Goal: Check status: Check status

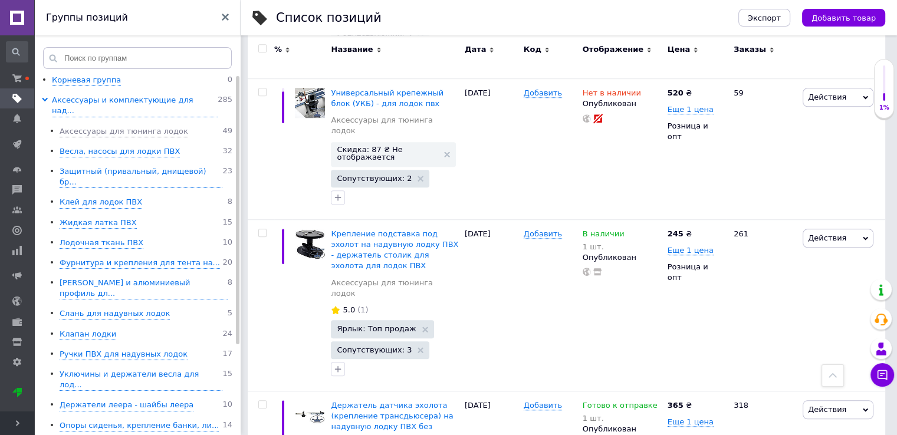
scroll to position [0, 7]
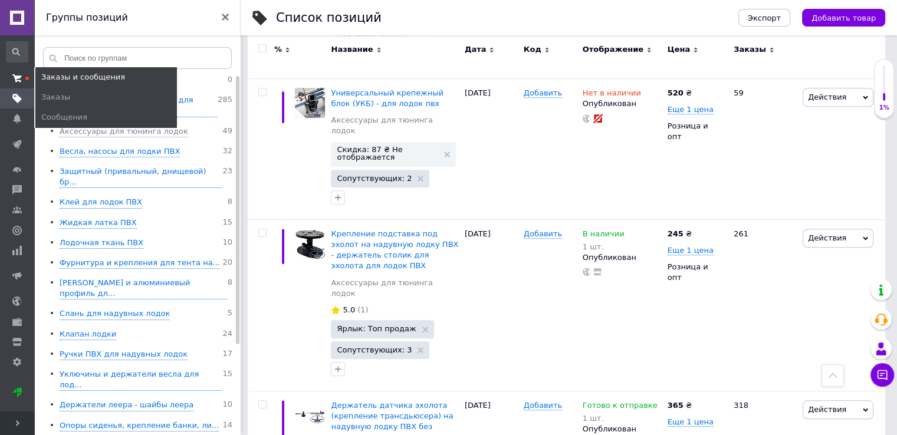
click at [23, 81] on span at bounding box center [17, 78] width 34 height 11
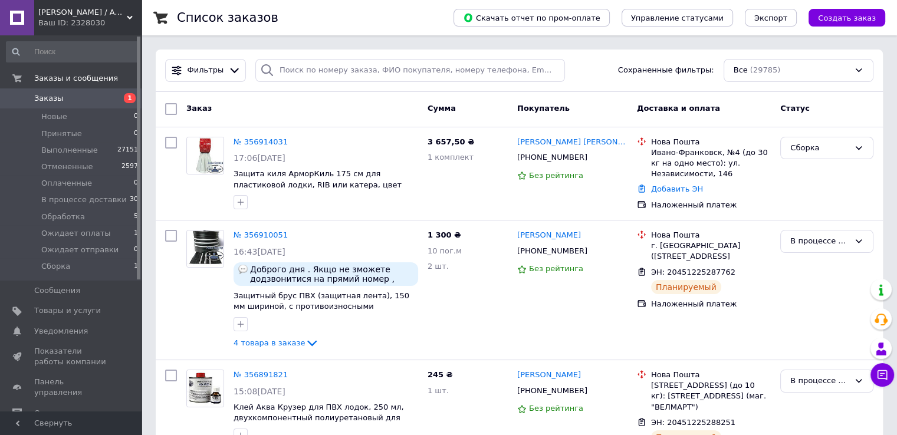
click at [52, 102] on span "Заказы" at bounding box center [48, 98] width 29 height 11
click at [590, 253] on icon at bounding box center [594, 251] width 9 height 9
click at [821, 181] on div "Сборка" at bounding box center [827, 174] width 103 height 84
click at [813, 297] on div "В процессе доставки" at bounding box center [827, 290] width 103 height 130
click at [738, 271] on icon at bounding box center [742, 272] width 9 height 9
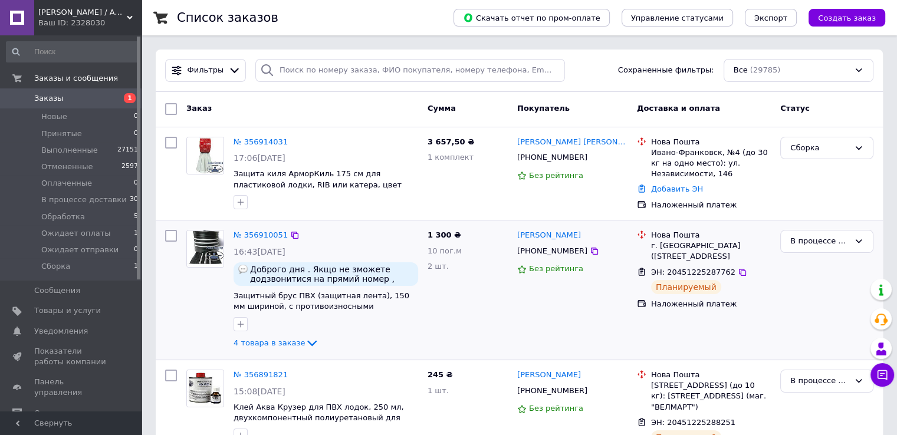
click at [800, 313] on div "В процессе доставки" at bounding box center [827, 290] width 103 height 130
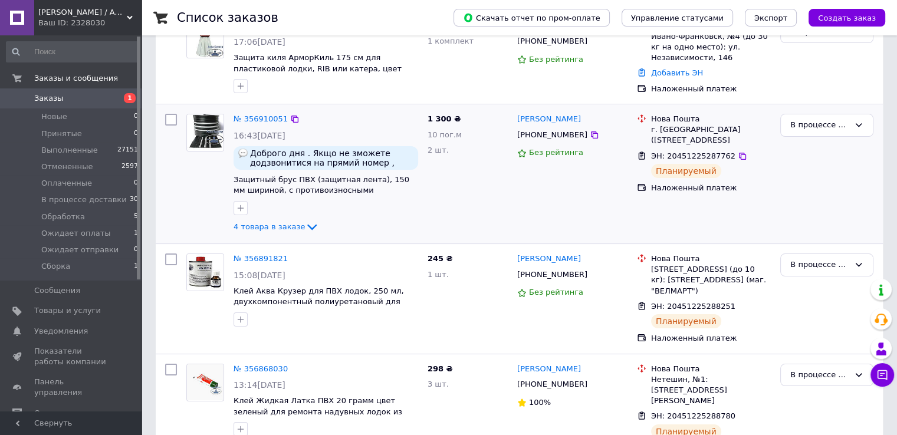
scroll to position [118, 0]
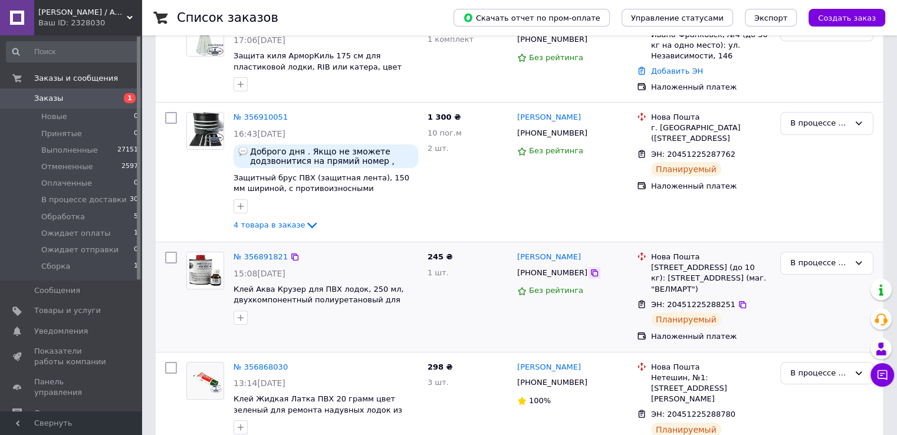
click at [591, 275] on icon at bounding box center [594, 273] width 7 height 7
click at [800, 309] on div "В процессе доставки" at bounding box center [827, 297] width 103 height 100
click at [738, 306] on icon at bounding box center [742, 304] width 9 height 9
click at [778, 207] on div "В процессе доставки" at bounding box center [827, 172] width 103 height 130
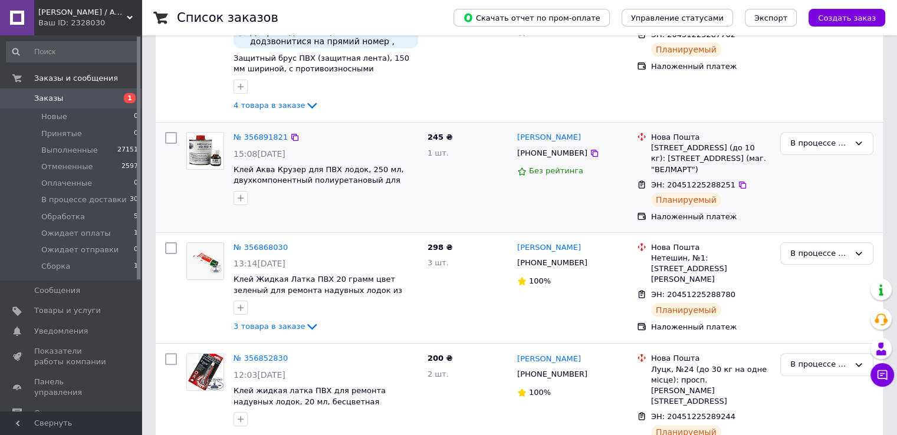
scroll to position [295, 0]
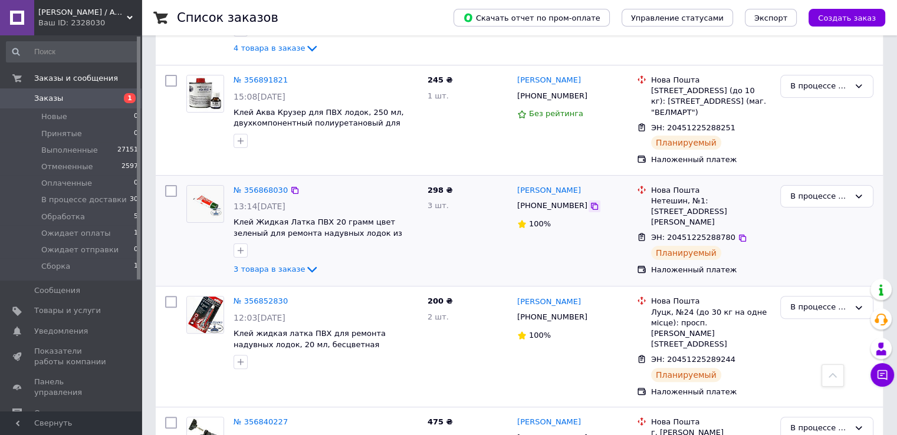
click at [591, 205] on icon at bounding box center [594, 206] width 7 height 7
click at [801, 241] on div "В процессе доставки" at bounding box center [827, 231] width 103 height 101
click at [738, 234] on icon at bounding box center [742, 238] width 9 height 9
click at [779, 250] on div "В процессе доставки" at bounding box center [827, 231] width 103 height 101
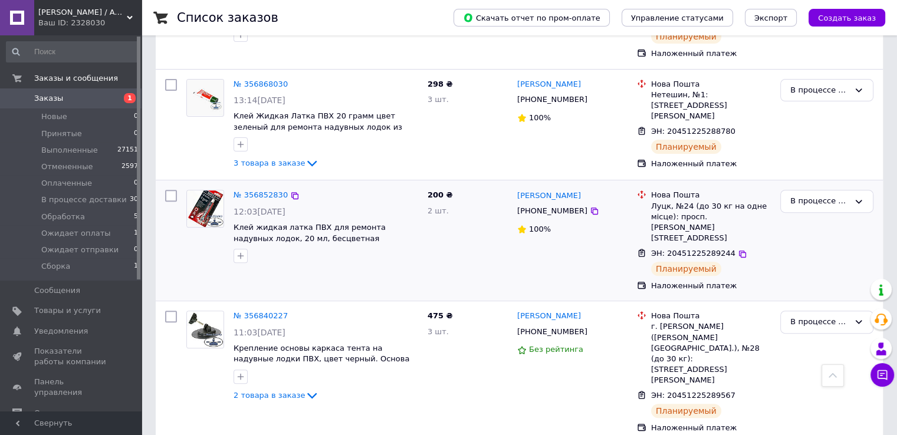
scroll to position [413, 0]
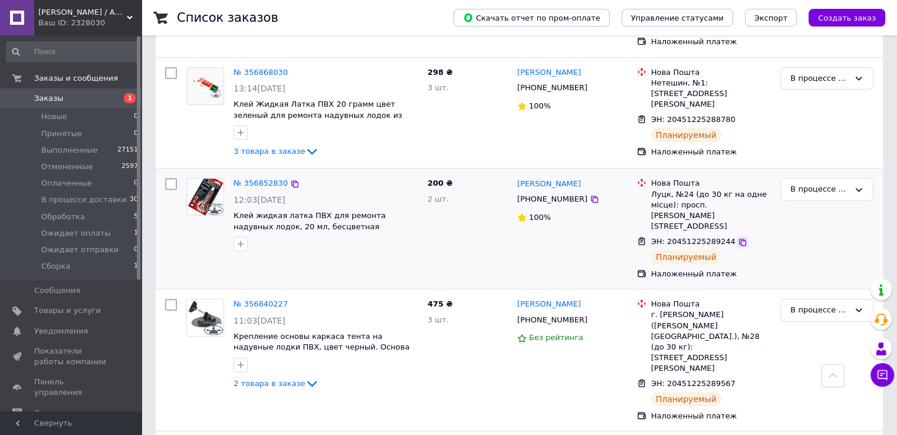
click at [738, 238] on icon at bounding box center [742, 242] width 9 height 9
click at [590, 200] on icon at bounding box center [594, 199] width 9 height 9
click at [784, 258] on div "В процессе доставки" at bounding box center [827, 228] width 103 height 111
click at [739, 239] on icon at bounding box center [742, 242] width 7 height 7
click at [777, 257] on div "В процессе доставки" at bounding box center [827, 228] width 103 height 111
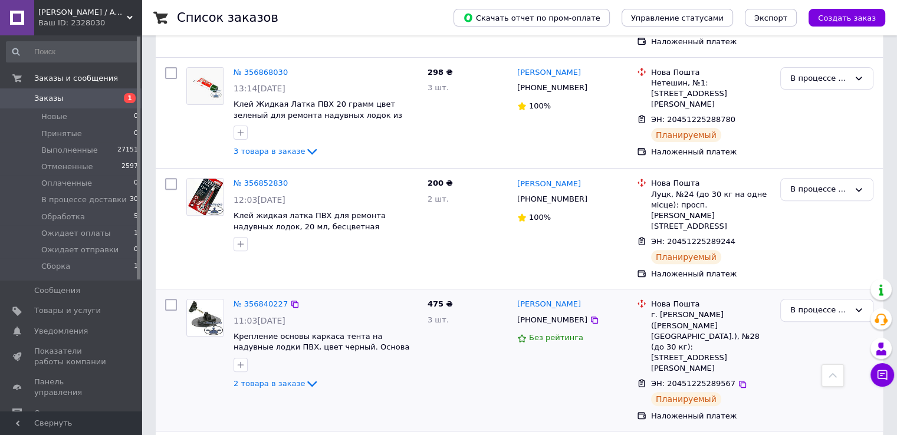
scroll to position [472, 0]
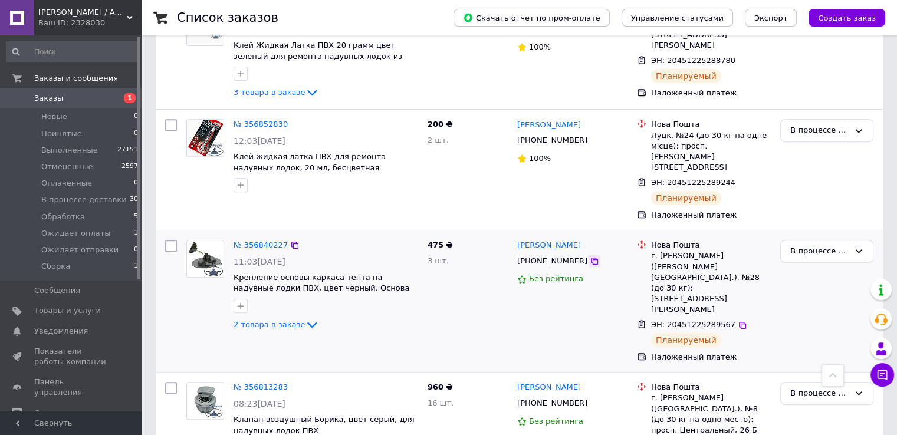
click at [589, 255] on div at bounding box center [595, 261] width 12 height 12
click at [590, 257] on icon at bounding box center [594, 261] width 9 height 9
click at [763, 352] on div "Наложенный платеж" at bounding box center [711, 357] width 120 height 11
click at [738, 321] on icon at bounding box center [742, 325] width 9 height 9
click at [788, 302] on div "В процессе доставки" at bounding box center [827, 301] width 103 height 132
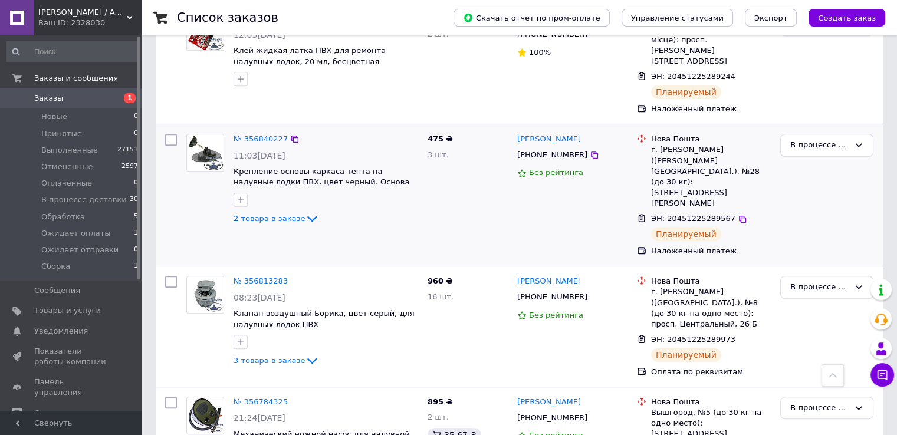
scroll to position [649, 0]
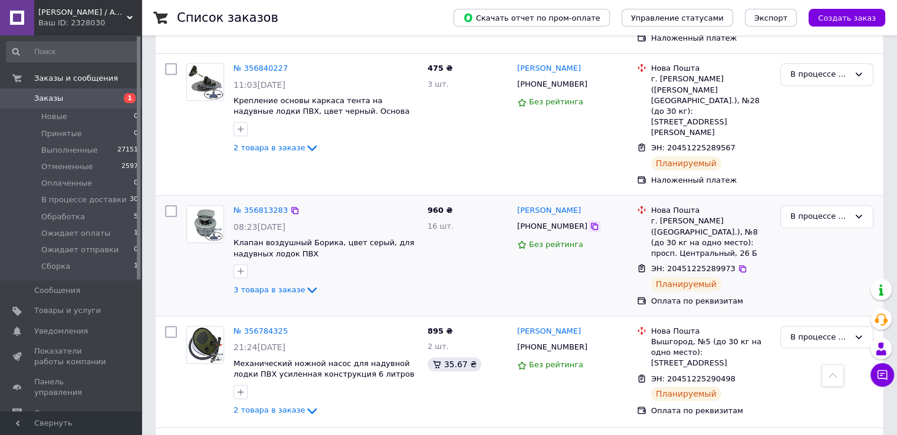
click at [590, 222] on icon at bounding box center [594, 226] width 9 height 9
click at [794, 244] on div "В процессе доставки" at bounding box center [827, 256] width 103 height 111
click at [739, 266] on icon at bounding box center [742, 269] width 7 height 7
click at [776, 340] on div "В процессе доставки" at bounding box center [827, 372] width 103 height 101
click at [590, 343] on icon at bounding box center [594, 347] width 9 height 9
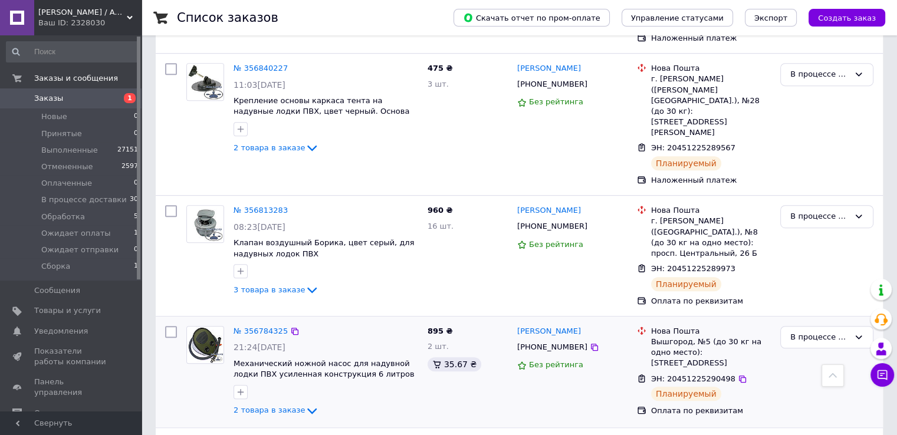
click at [772, 373] on div "ЭН: 20451225290498" at bounding box center [711, 380] width 122 height 14
click at [739, 376] on icon at bounding box center [742, 379] width 7 height 7
click at [772, 404] on div "Оплата по реквизитам" at bounding box center [711, 411] width 125 height 15
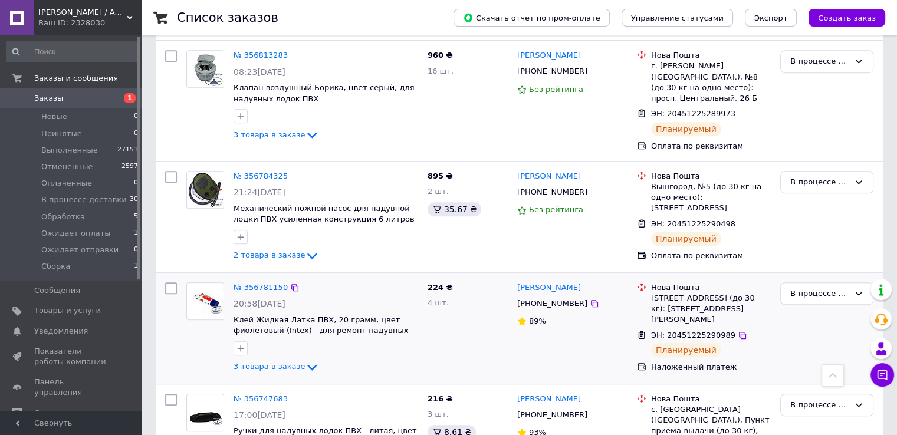
scroll to position [826, 0]
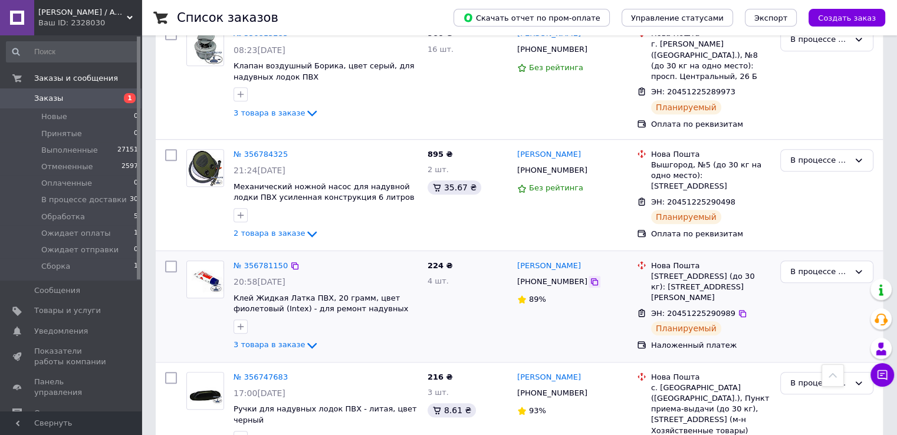
click at [590, 277] on icon at bounding box center [594, 281] width 9 height 9
click at [810, 291] on div "В процессе доставки" at bounding box center [827, 306] width 103 height 101
click at [739, 310] on icon at bounding box center [742, 313] width 7 height 7
click at [784, 281] on div "В процессе доставки" at bounding box center [827, 306] width 103 height 101
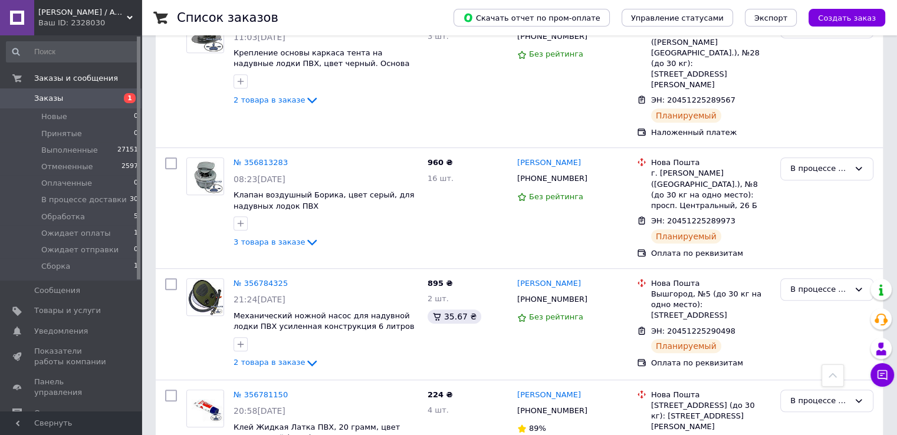
scroll to position [531, 0]
